Goal: Check status: Check status

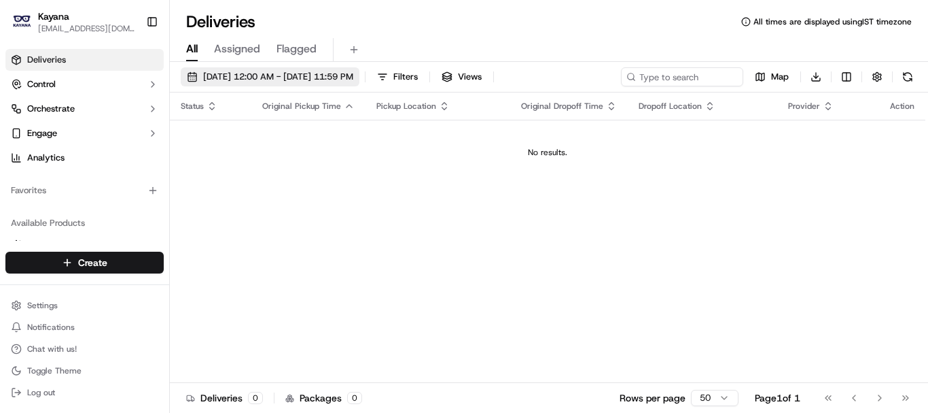
click at [294, 82] on span "[DATE] 12:00 AM - [DATE] 11:59 PM" at bounding box center [278, 77] width 150 height 12
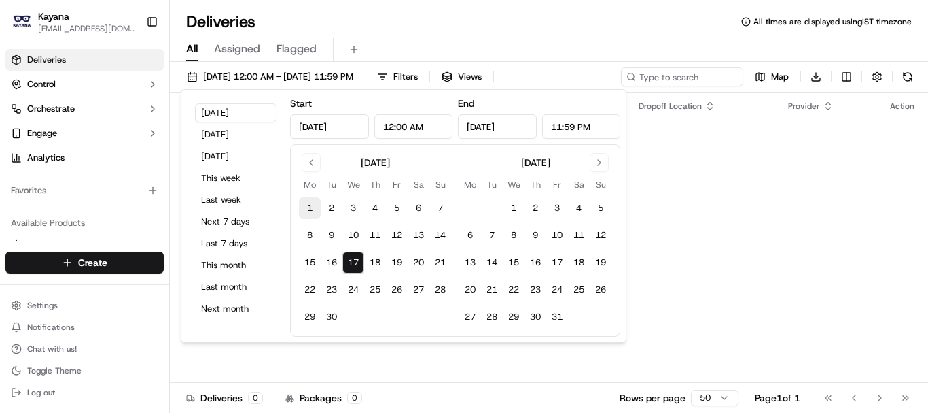
click at [313, 207] on button "1" at bounding box center [310, 208] width 22 height 22
type input "[DATE]"
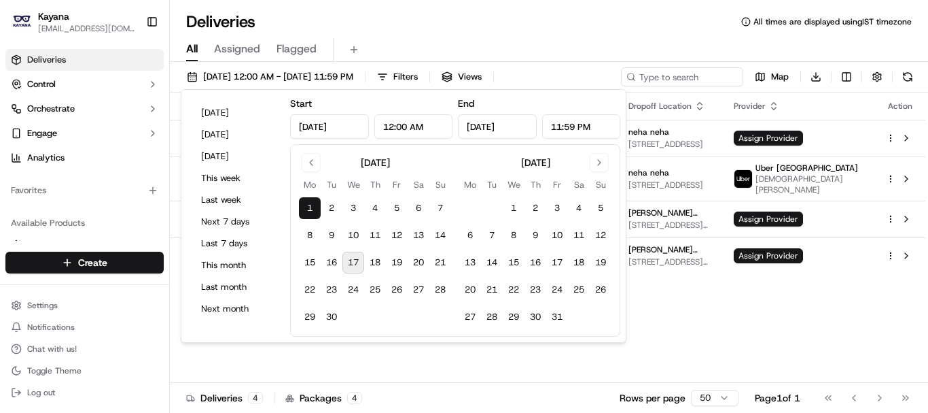
click at [355, 260] on button "17" at bounding box center [354, 262] width 22 height 22
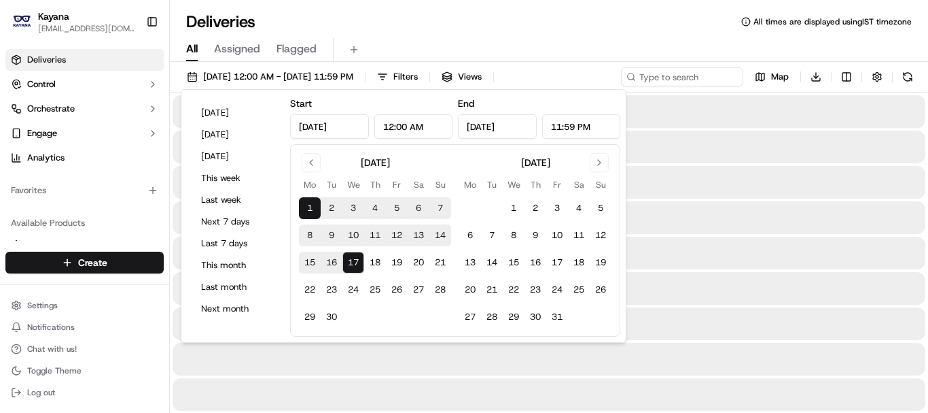
type input "[DATE]"
click at [519, 27] on div "Deliveries All times are displayed using IST timezone" at bounding box center [549, 22] width 758 height 22
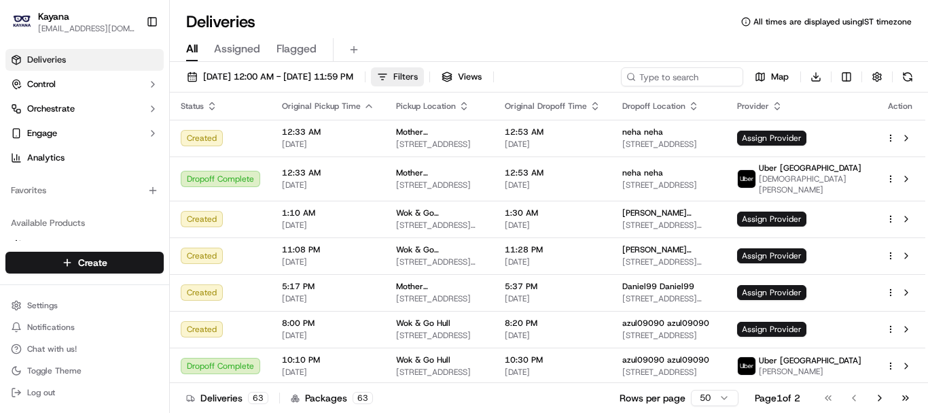
click at [418, 80] on span "Filters" at bounding box center [406, 77] width 24 height 12
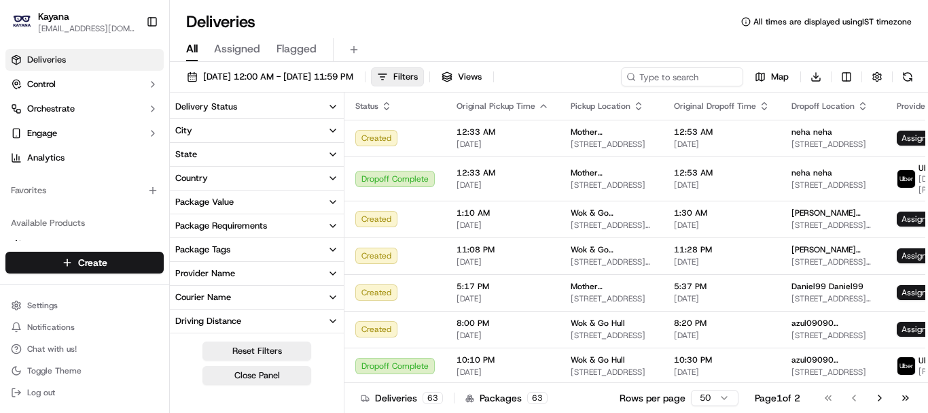
click at [333, 102] on icon "button" at bounding box center [333, 106] width 11 height 11
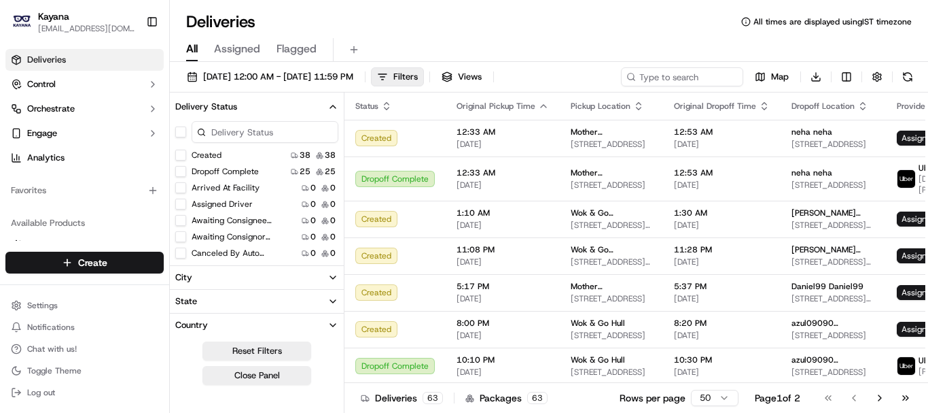
click at [179, 169] on button "Dropoff Complete" at bounding box center [180, 171] width 11 height 11
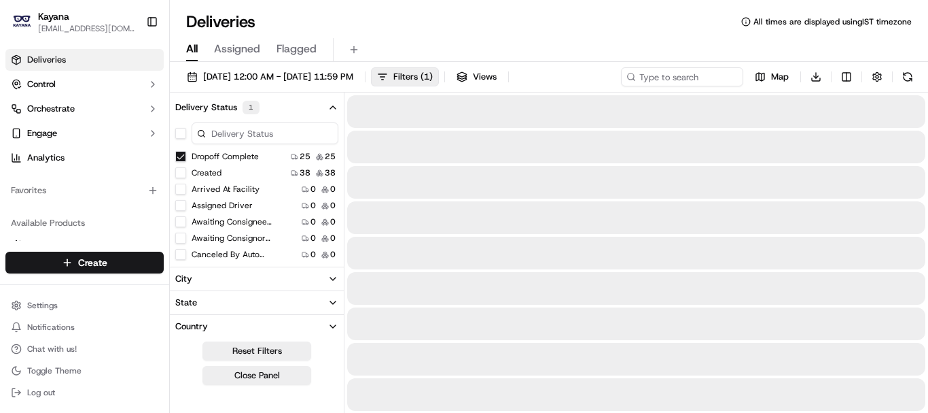
click at [510, 17] on div "Deliveries All times are displayed using IST timezone" at bounding box center [549, 22] width 758 height 22
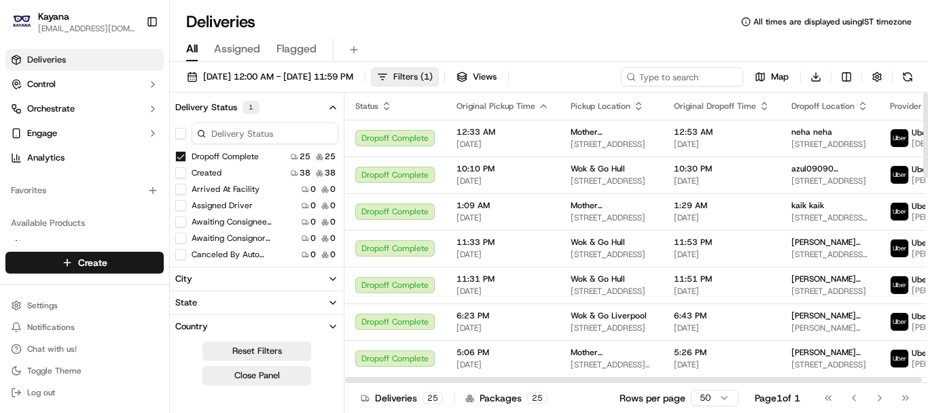
click at [433, 74] on span "Filters ( 1 )" at bounding box center [413, 77] width 39 height 12
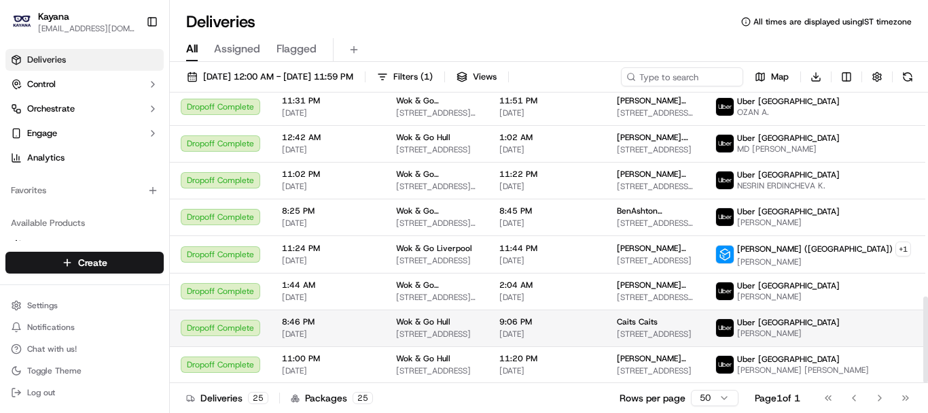
scroll to position [685, 0]
